Goal: Transaction & Acquisition: Purchase product/service

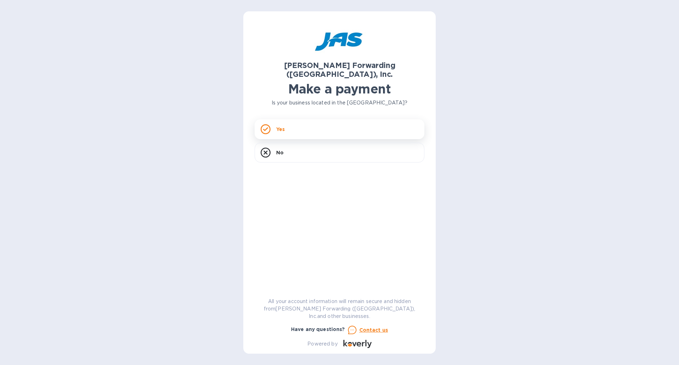
click at [276, 126] on p "Yes" at bounding box center [280, 129] width 8 height 7
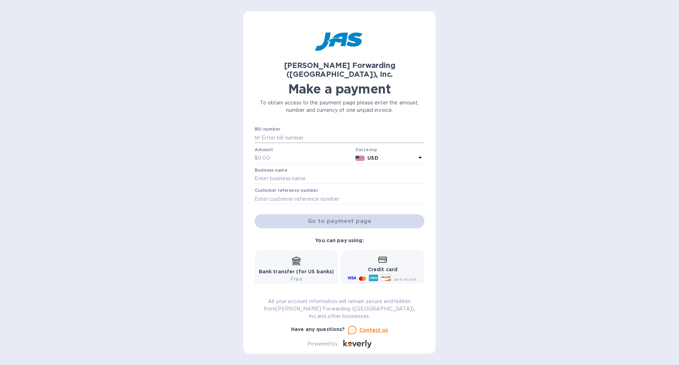
click at [296, 132] on input "text" at bounding box center [342, 137] width 164 height 11
type input "1"
click at [279, 153] on input "text" at bounding box center [305, 158] width 95 height 11
type input "1"
click at [287, 173] on input "text" at bounding box center [340, 178] width 170 height 11
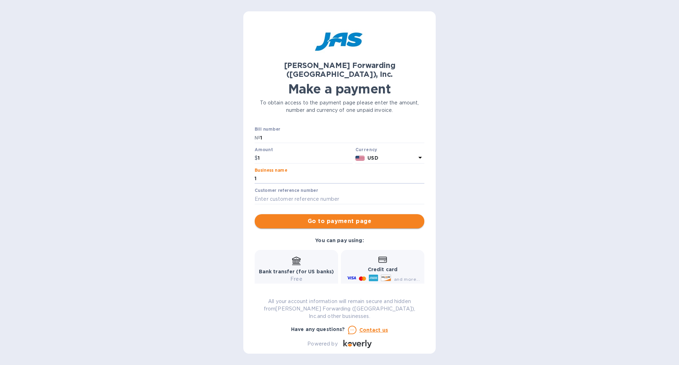
type input "1"
click at [329, 217] on span "Go to payment page" at bounding box center [339, 221] width 158 height 8
